Goal: Task Accomplishment & Management: Manage account settings

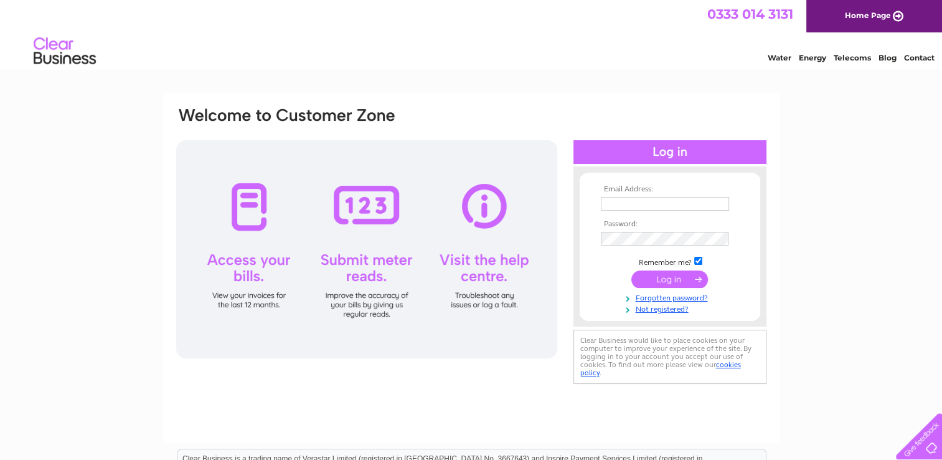
type input "admin@peoplefirstscotland.org"
click at [246, 228] on div at bounding box center [366, 249] width 381 height 218
drag, startPoint x: 257, startPoint y: 279, endPoint x: 532, endPoint y: 283, distance: 275.3
click at [258, 279] on div at bounding box center [366, 249] width 381 height 218
click at [665, 280] on input "submit" at bounding box center [670, 278] width 77 height 17
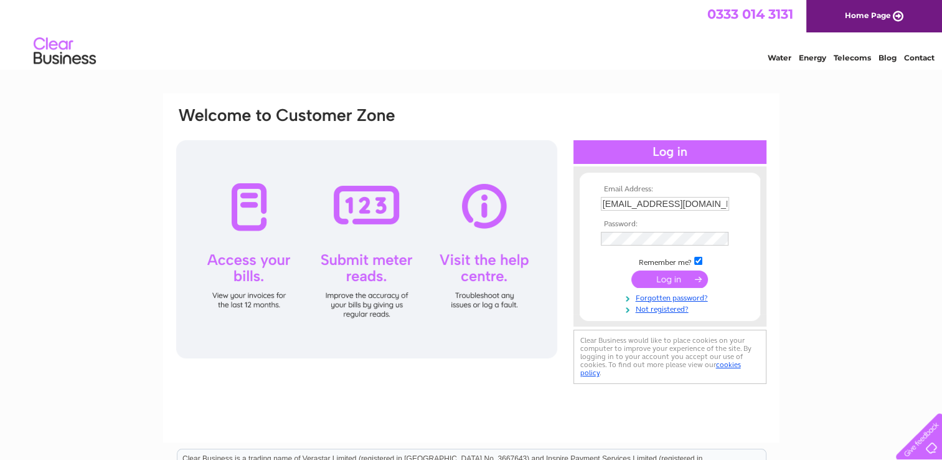
click at [667, 278] on input "submit" at bounding box center [670, 278] width 77 height 17
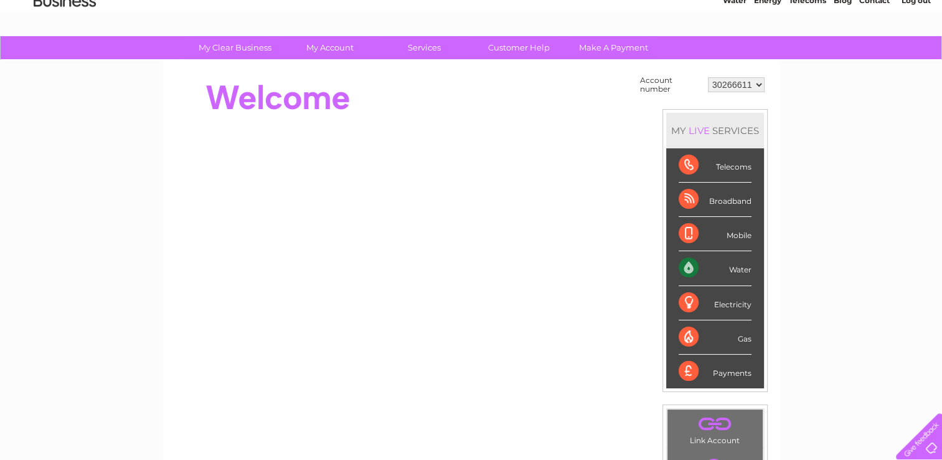
scroll to position [125, 0]
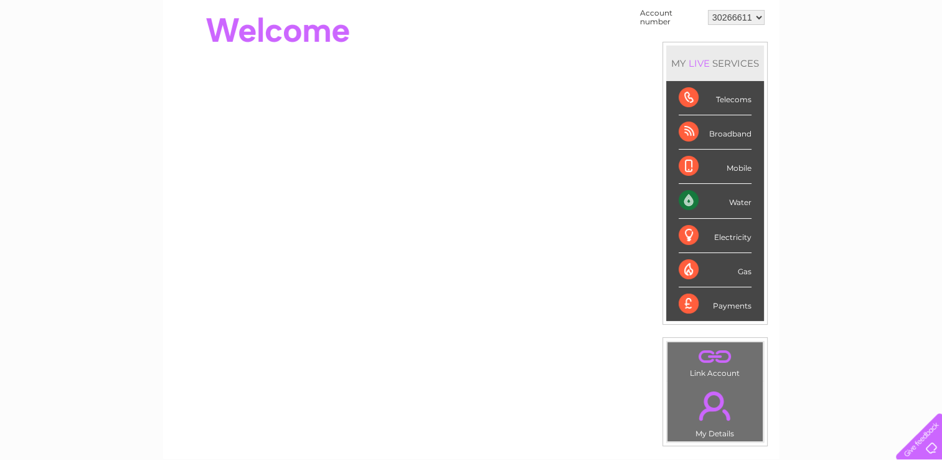
click at [688, 197] on div "Water" at bounding box center [715, 201] width 73 height 34
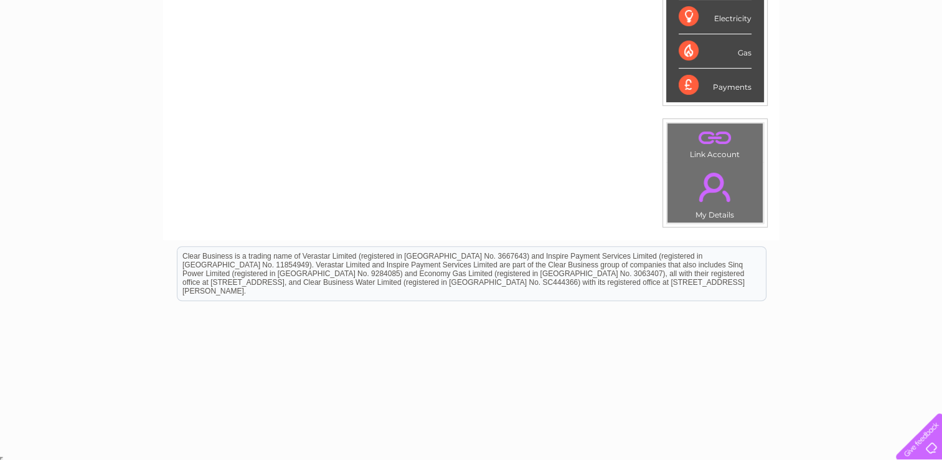
scroll to position [0, 0]
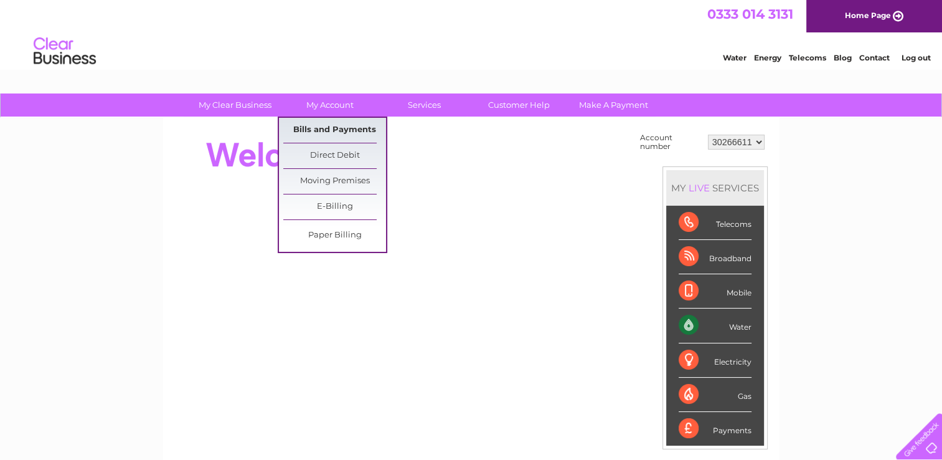
click at [353, 128] on link "Bills and Payments" at bounding box center [334, 130] width 103 height 25
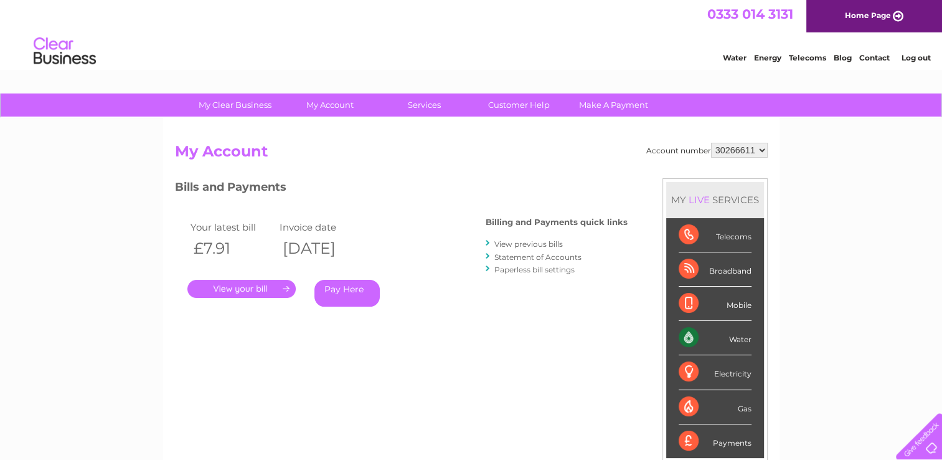
click at [267, 285] on link "." at bounding box center [241, 289] width 108 height 18
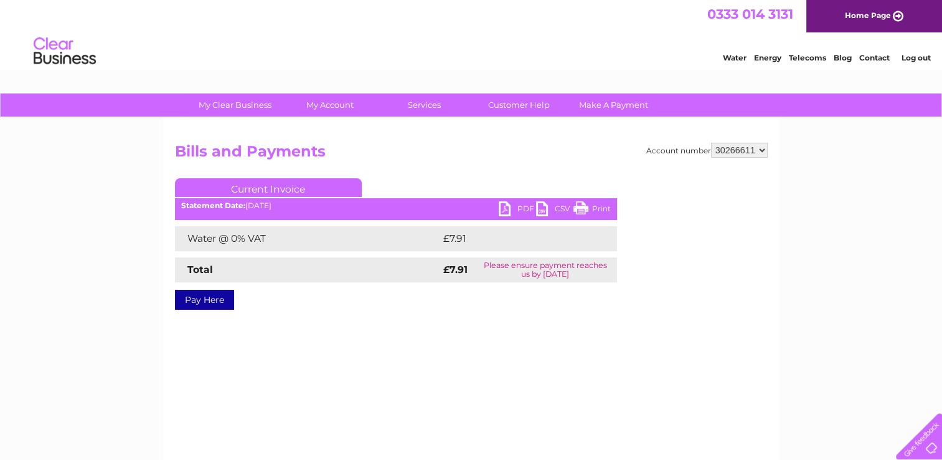
click at [512, 205] on link "PDF" at bounding box center [517, 210] width 37 height 18
